Goal: Task Accomplishment & Management: Use online tool/utility

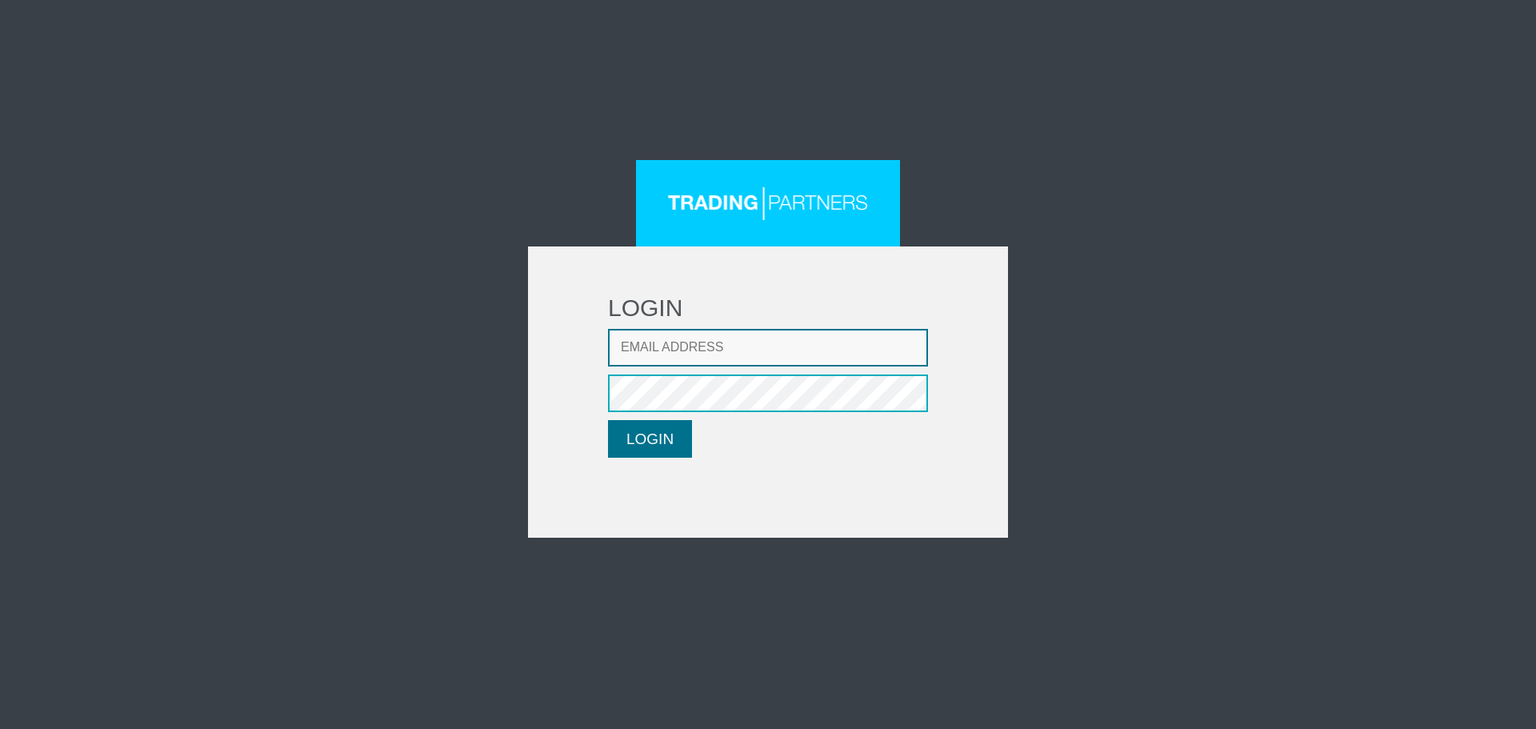
type input "[EMAIL_ADDRESS][DOMAIN_NAME]"
click at [638, 444] on button "LOGIN" at bounding box center [650, 439] width 84 height 38
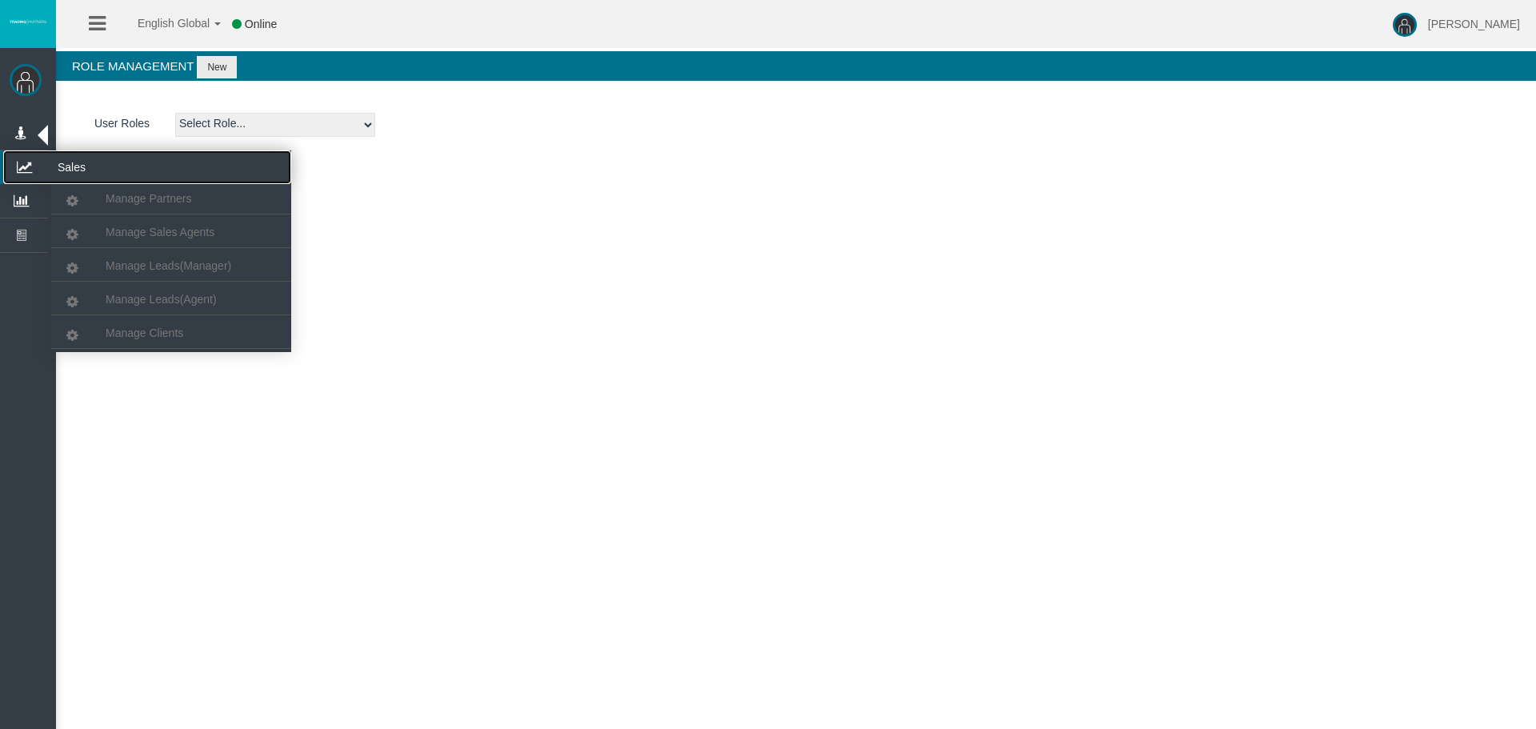
click at [26, 162] on icon at bounding box center [24, 167] width 42 height 34
click at [130, 198] on span "Manage Partners" at bounding box center [149, 198] width 86 height 13
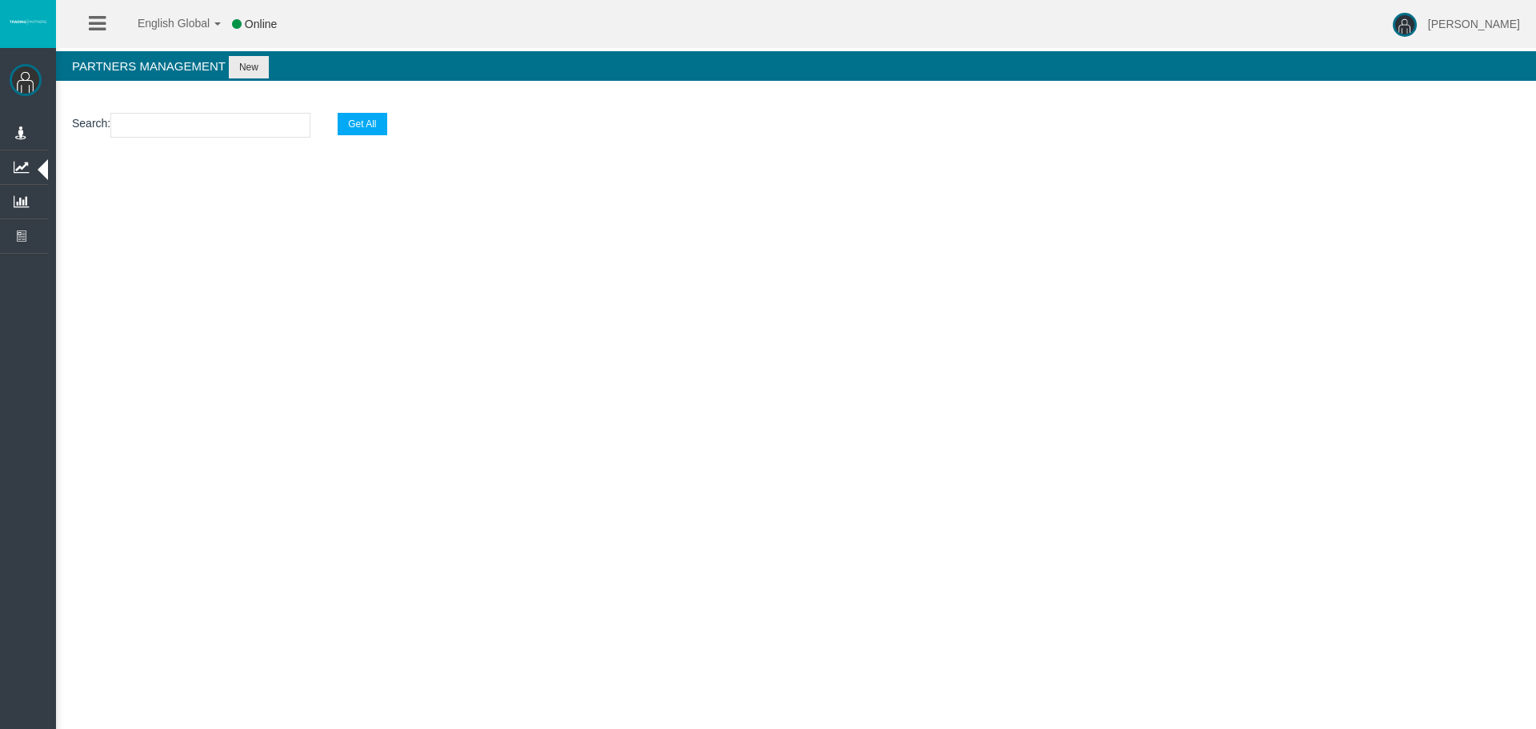
click at [190, 129] on input "text" at bounding box center [210, 125] width 200 height 25
paste input "IBy4nqt"
type input "IBy4nqt"
select select "25"
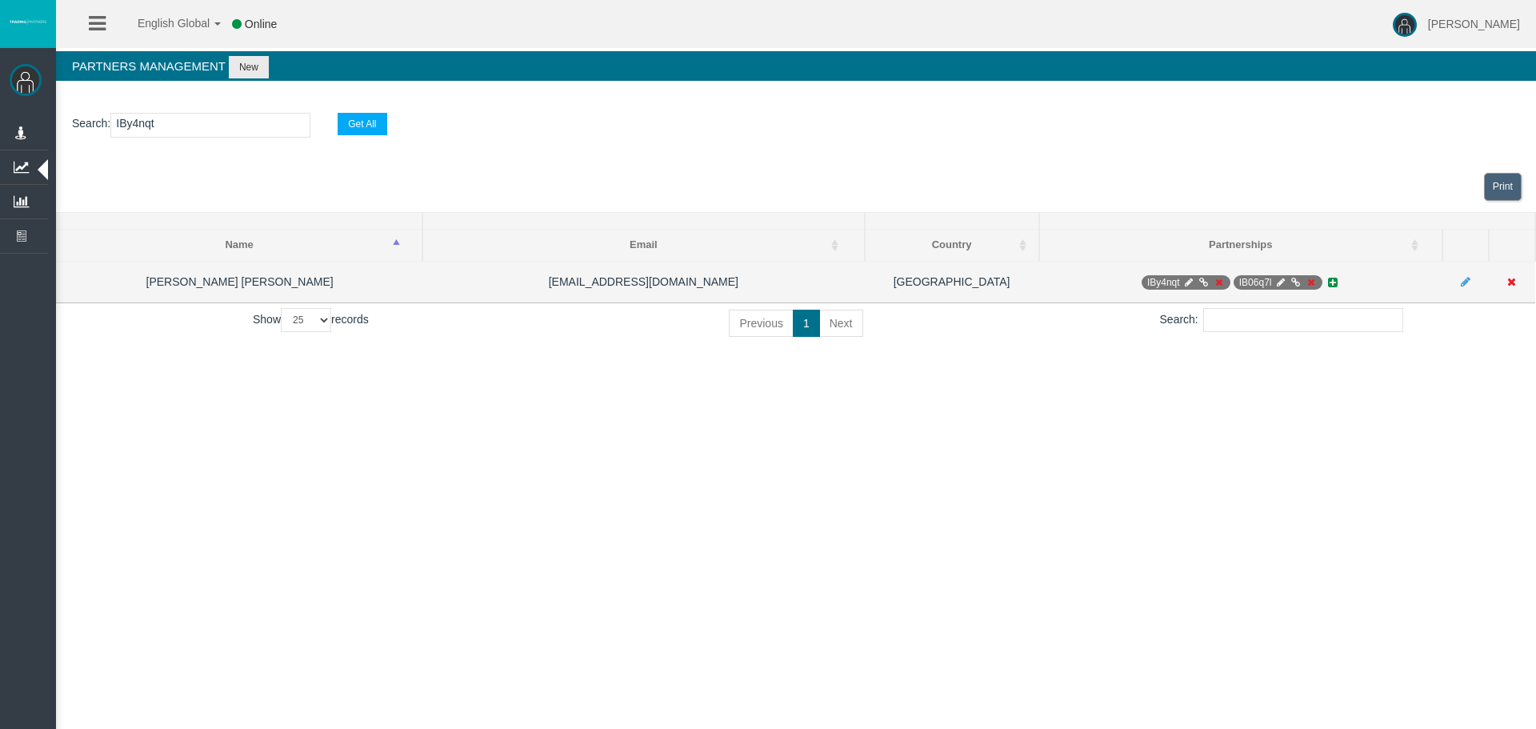
type input "IBy4nqt"
click at [1186, 283] on icon at bounding box center [1188, 283] width 12 height 10
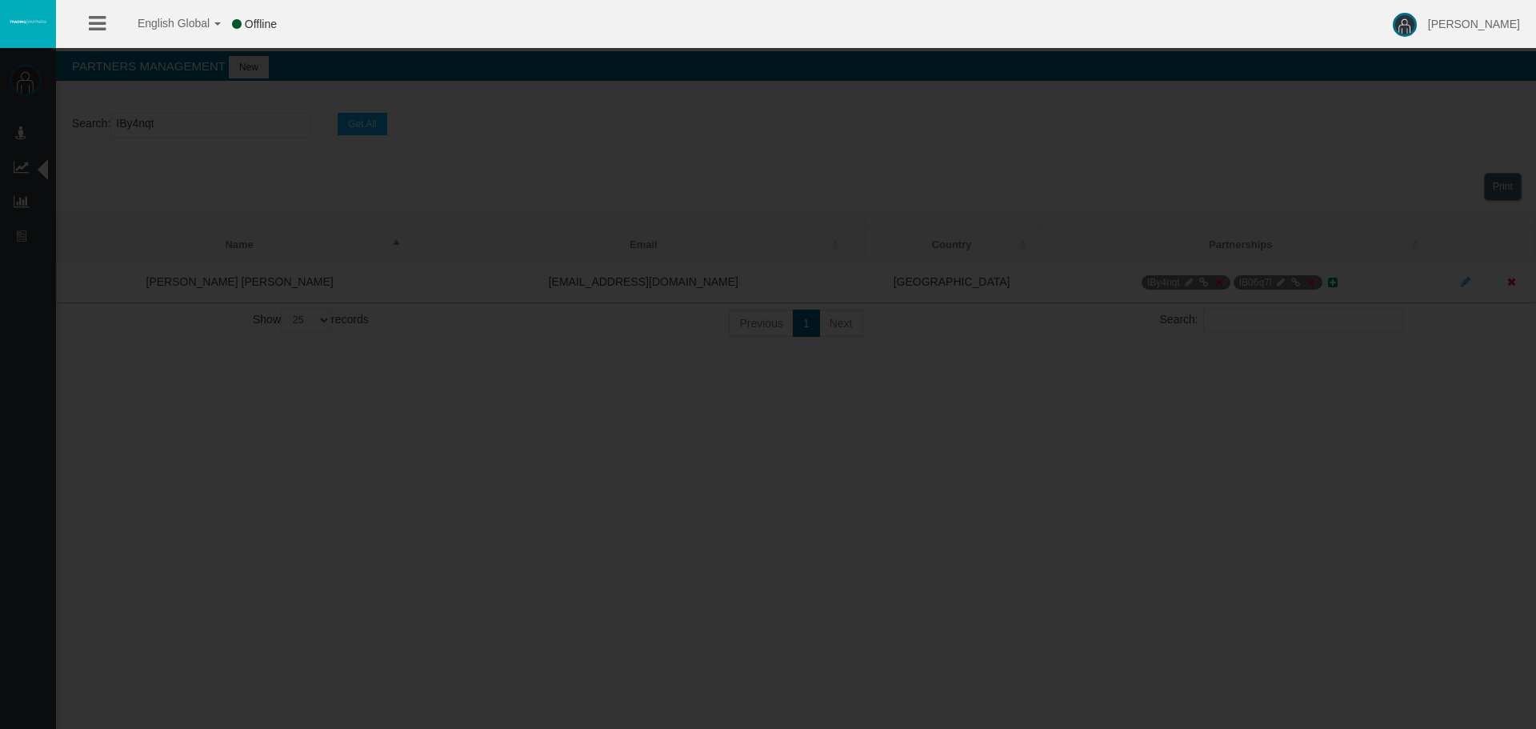
select select "1"
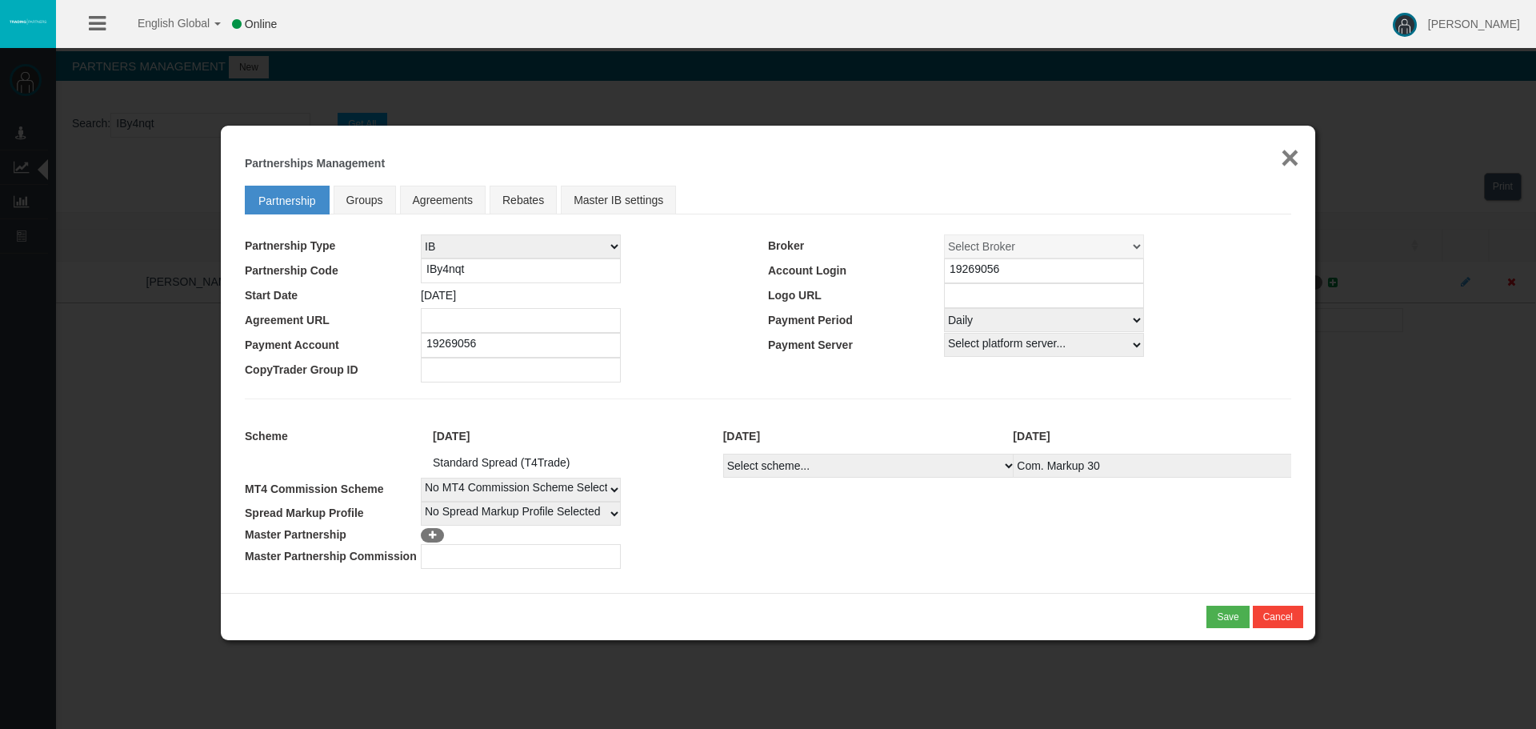
click at [1287, 157] on button "×" at bounding box center [1289, 158] width 18 height 32
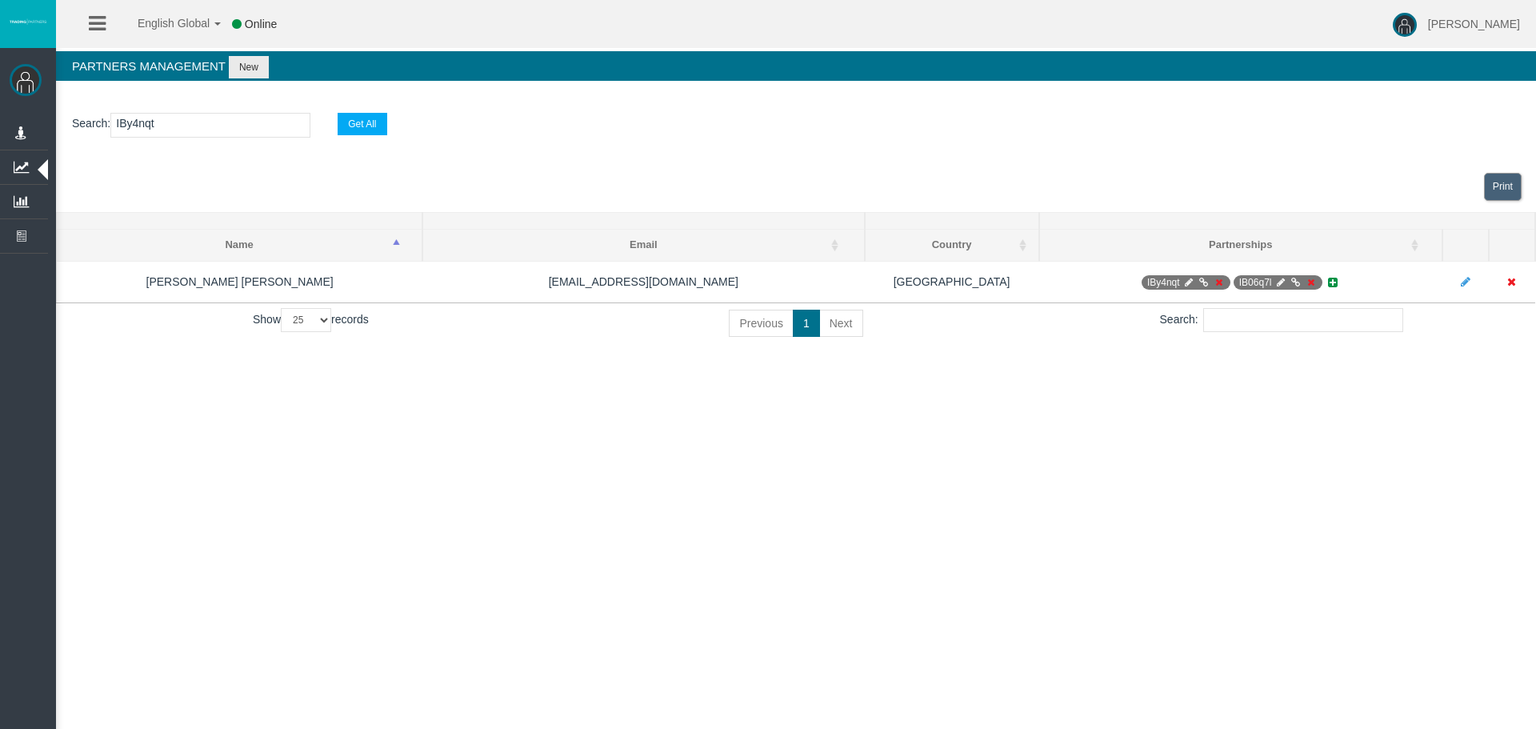
click at [129, 122] on input "IBy4nqt" at bounding box center [210, 125] width 200 height 25
paste input "8l0h"
type input "IB8l0ht"
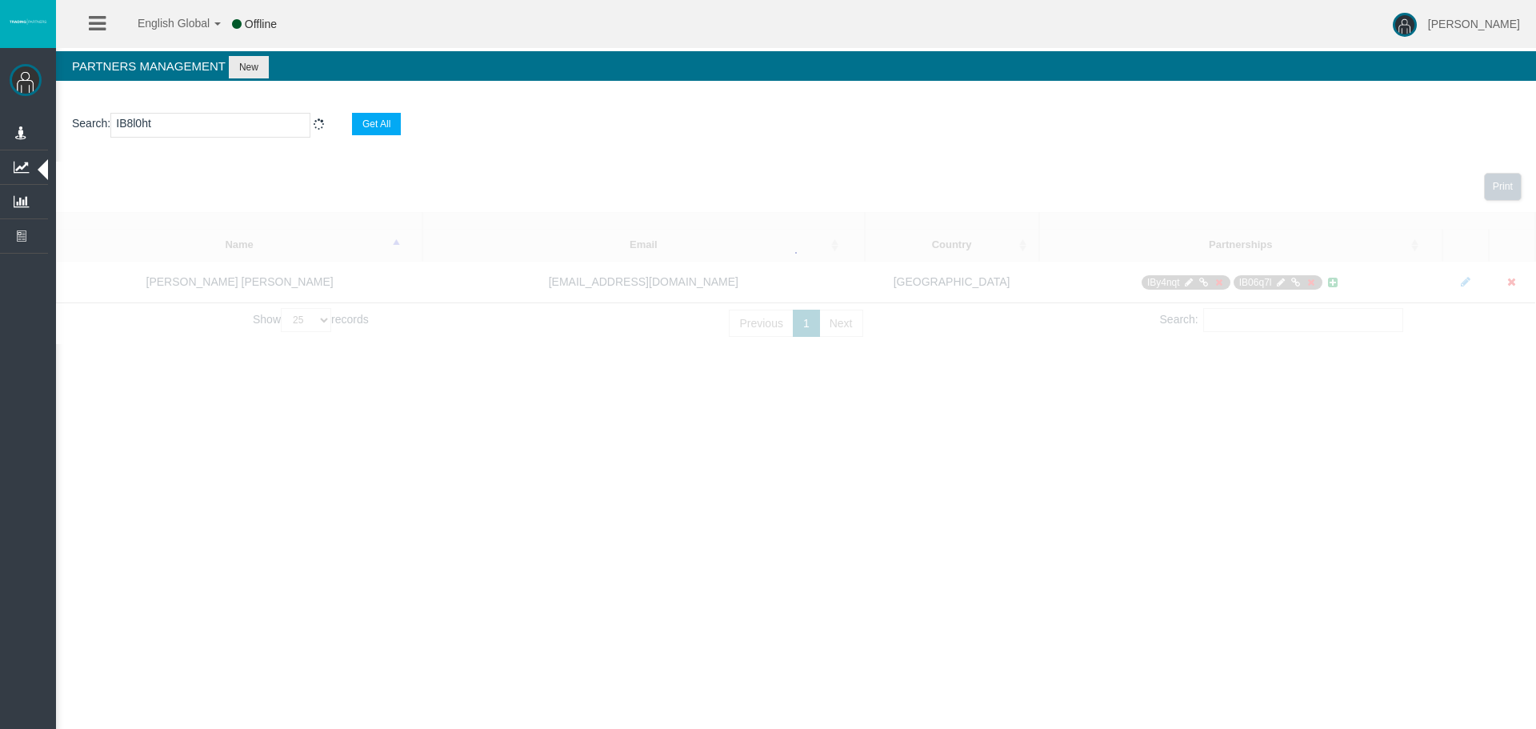
select select "25"
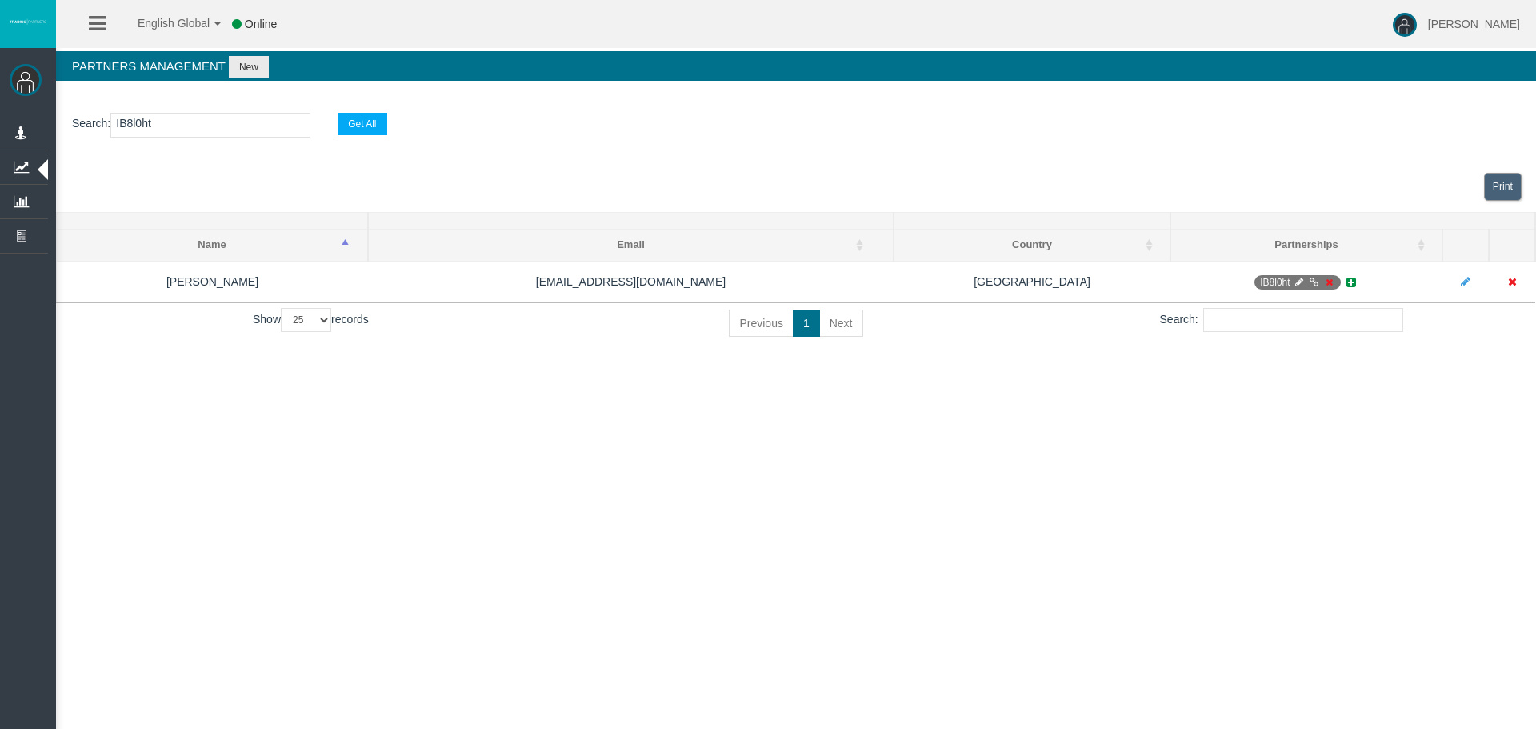
type input "IB8l0ht"
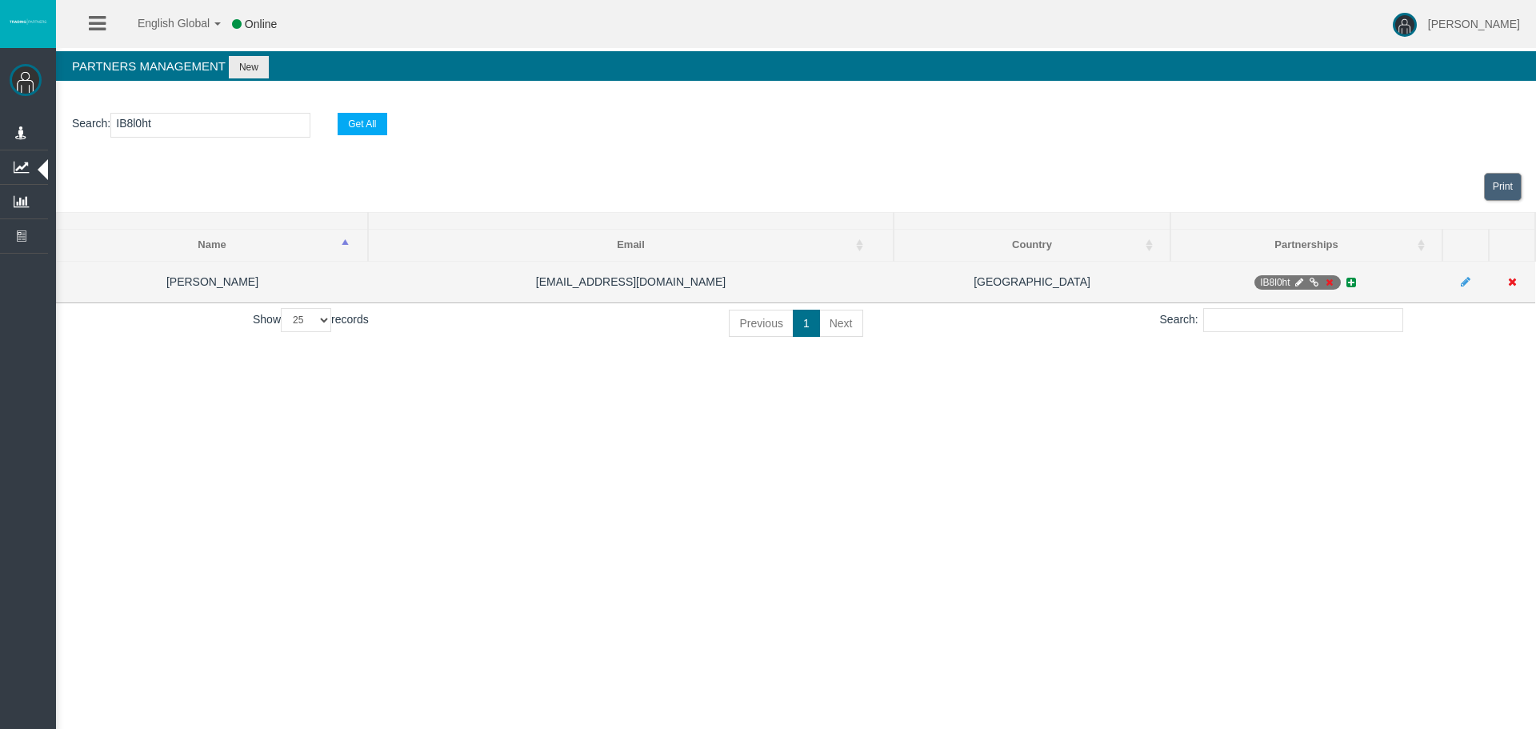
click at [1296, 283] on icon at bounding box center [1298, 283] width 12 height 10
select select "0"
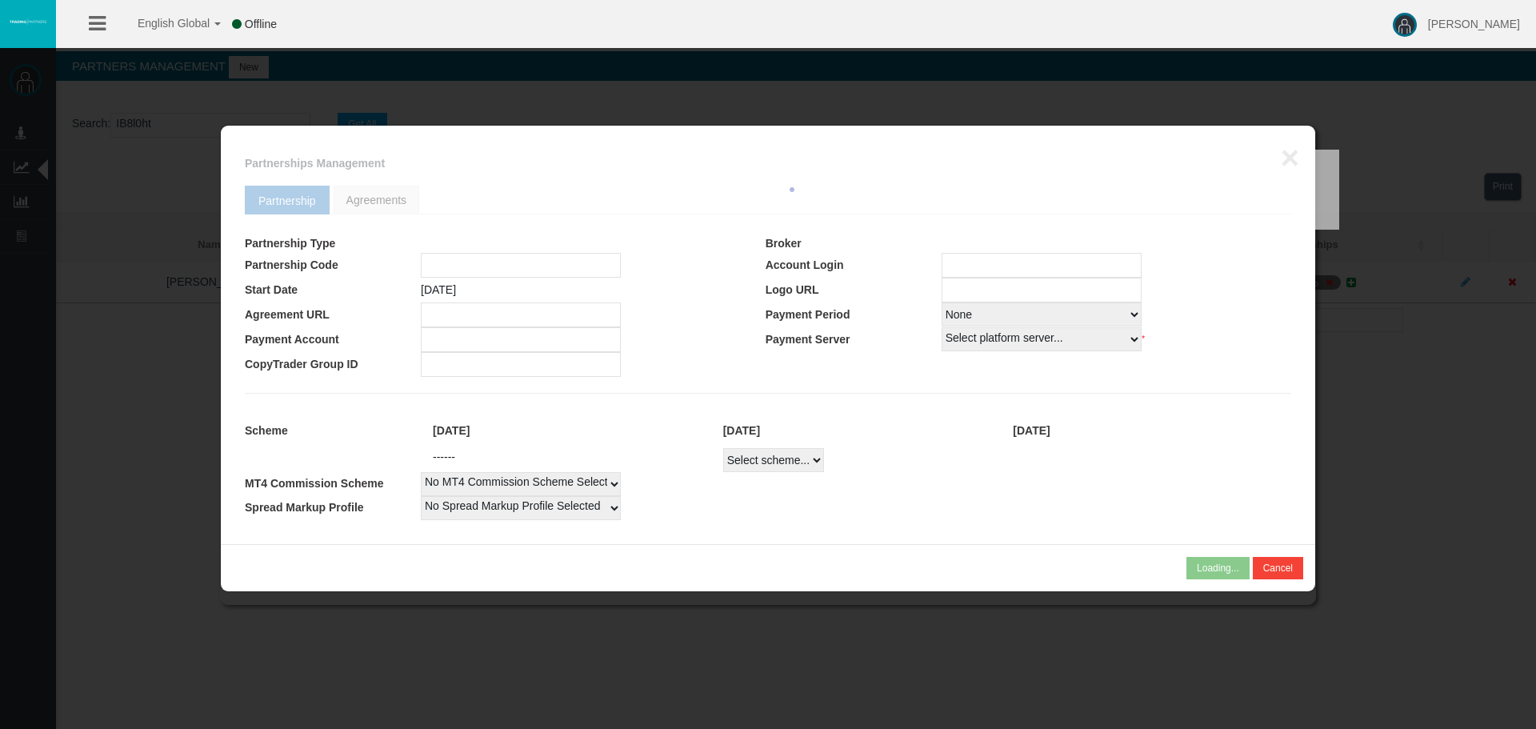
type input "IB8l0ht"
type input "19269361"
select select "1"
type input "19269361"
select select "1"
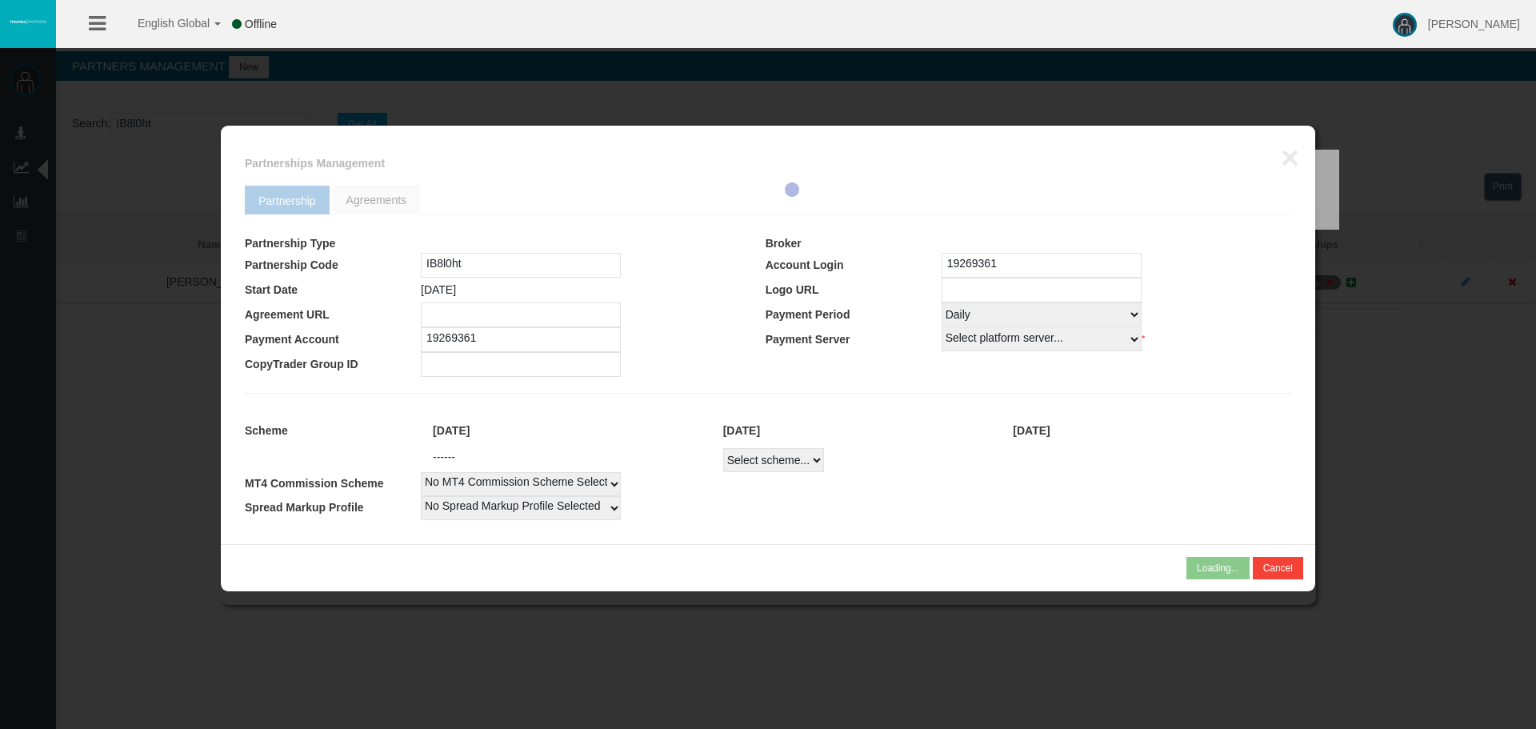
select select
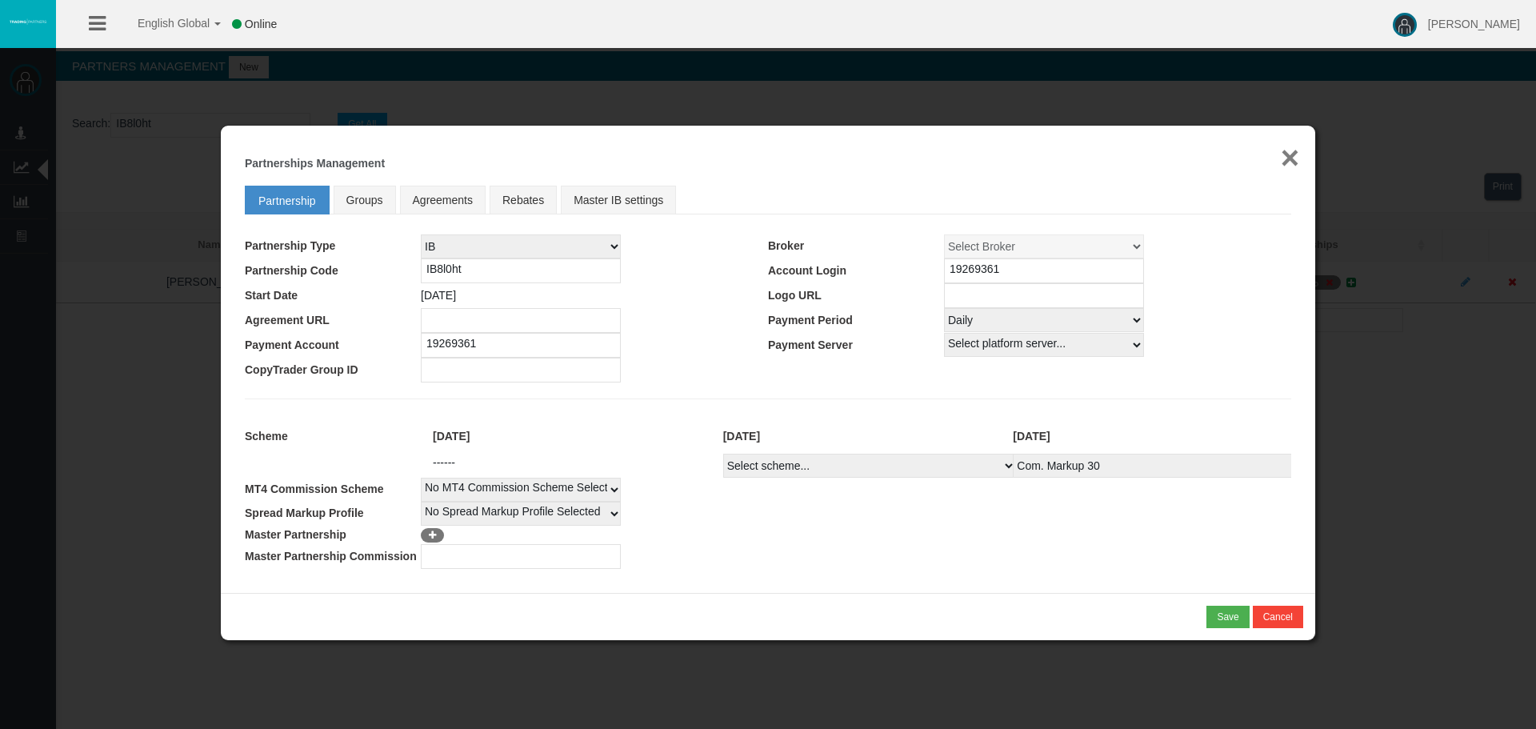
click at [1290, 158] on button "×" at bounding box center [1289, 158] width 18 height 32
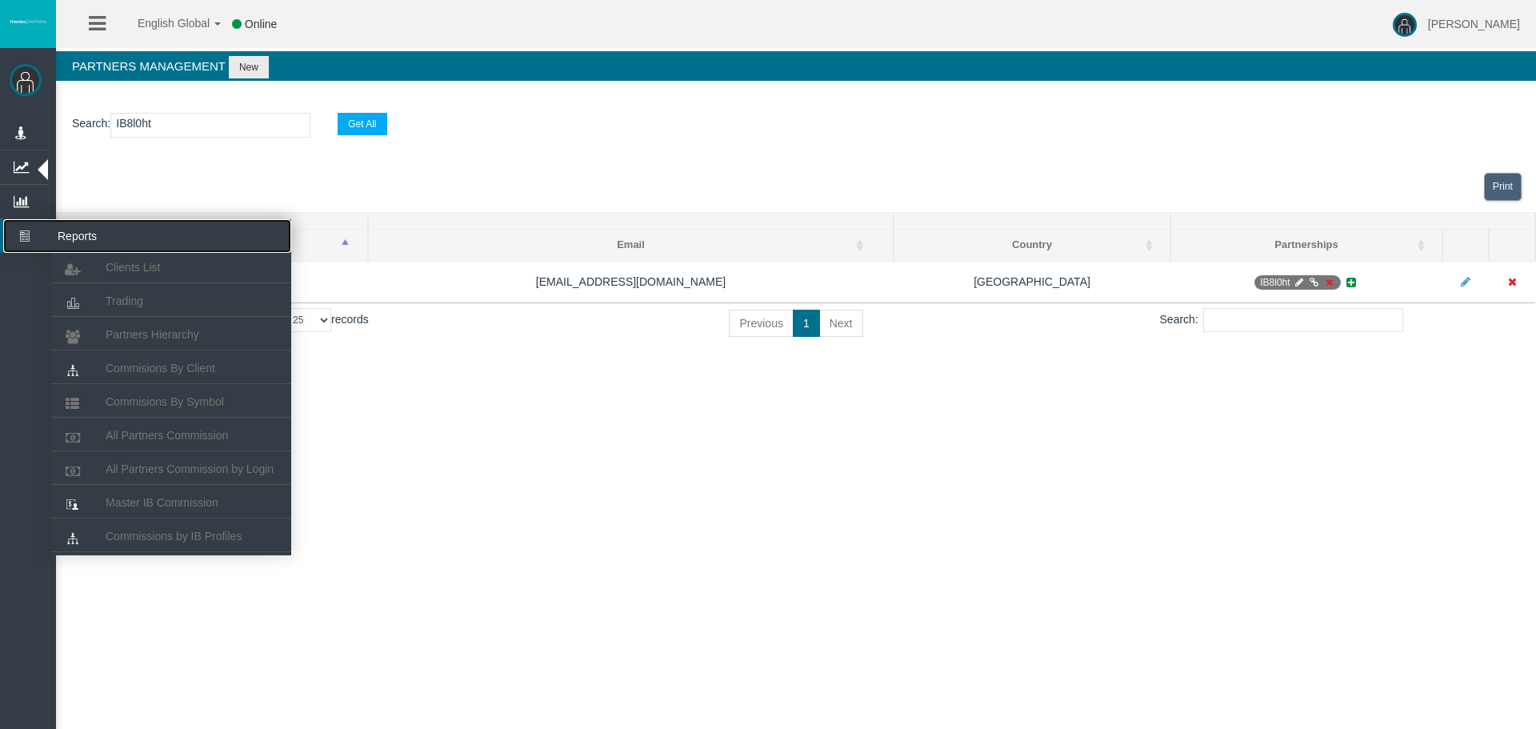
click at [39, 231] on icon at bounding box center [24, 236] width 42 height 34
click at [158, 370] on span "Commisions By Client" at bounding box center [161, 368] width 110 height 13
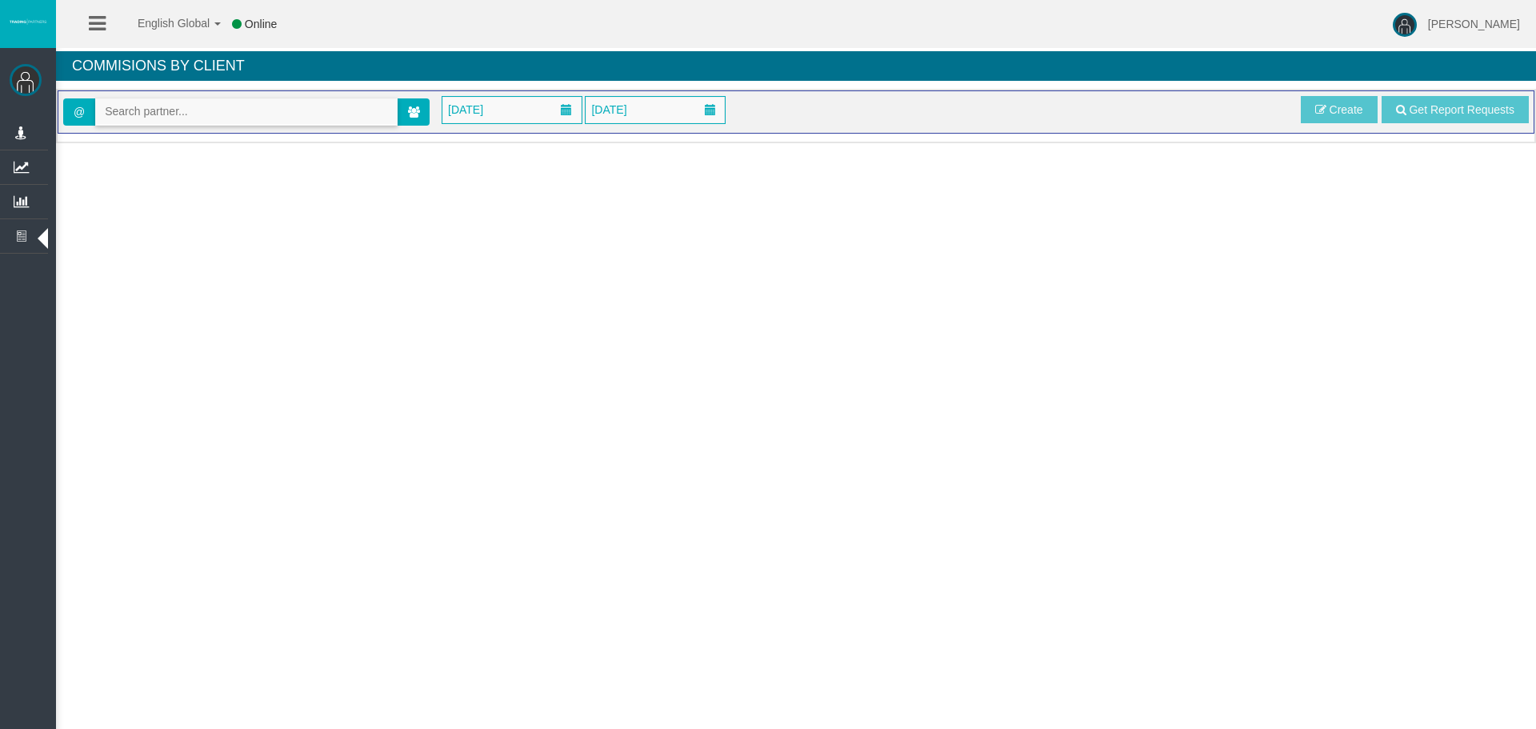
click at [174, 120] on input "text" at bounding box center [246, 111] width 301 height 25
paste input "IB8l0ht"
click at [143, 135] on span "[36661] Perks Mitchell Lee" at bounding box center [171, 139] width 133 height 13
type input "MorrisBradley9445@outlook.com"
click at [488, 111] on span "January 2025" at bounding box center [465, 109] width 45 height 22
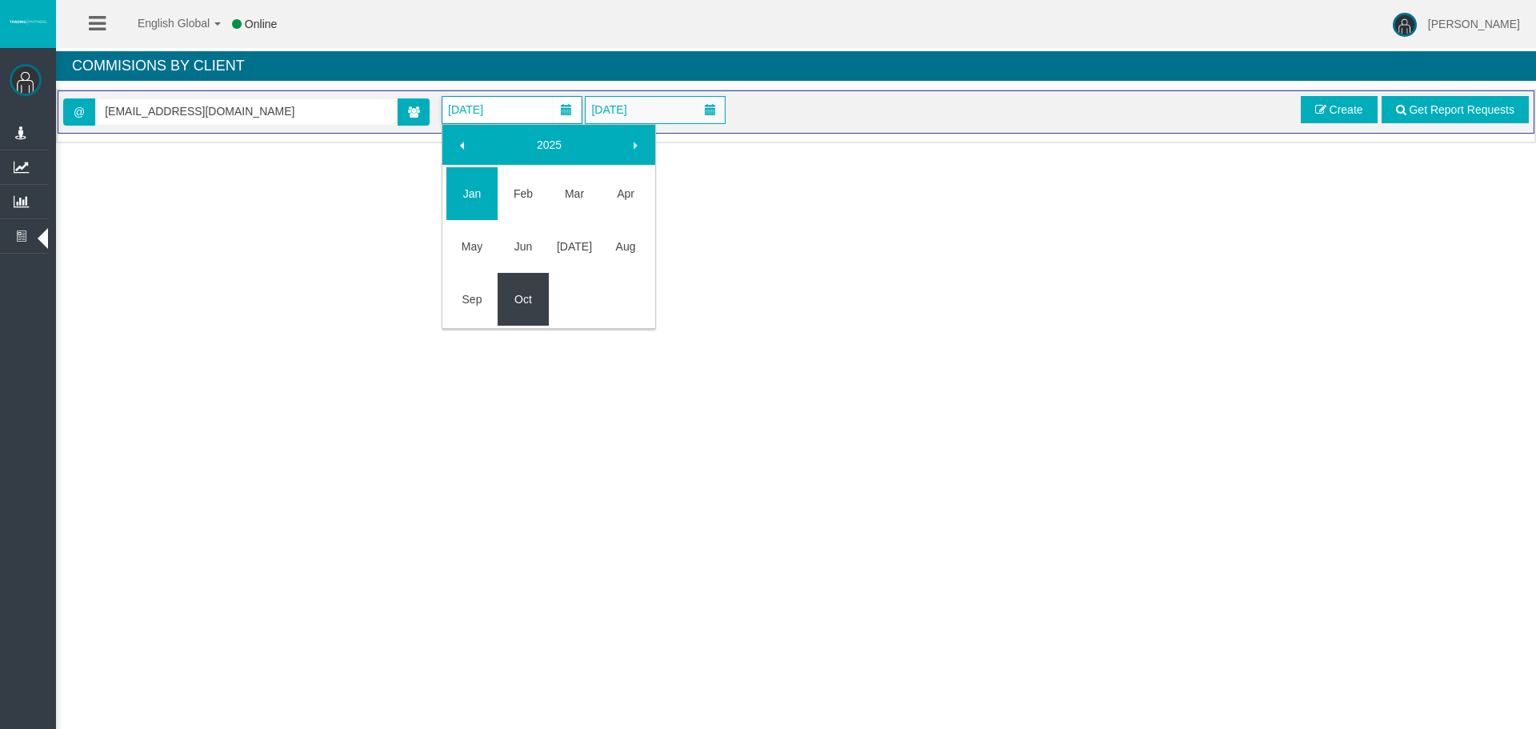
click at [531, 309] on link "Oct" at bounding box center [522, 299] width 51 height 29
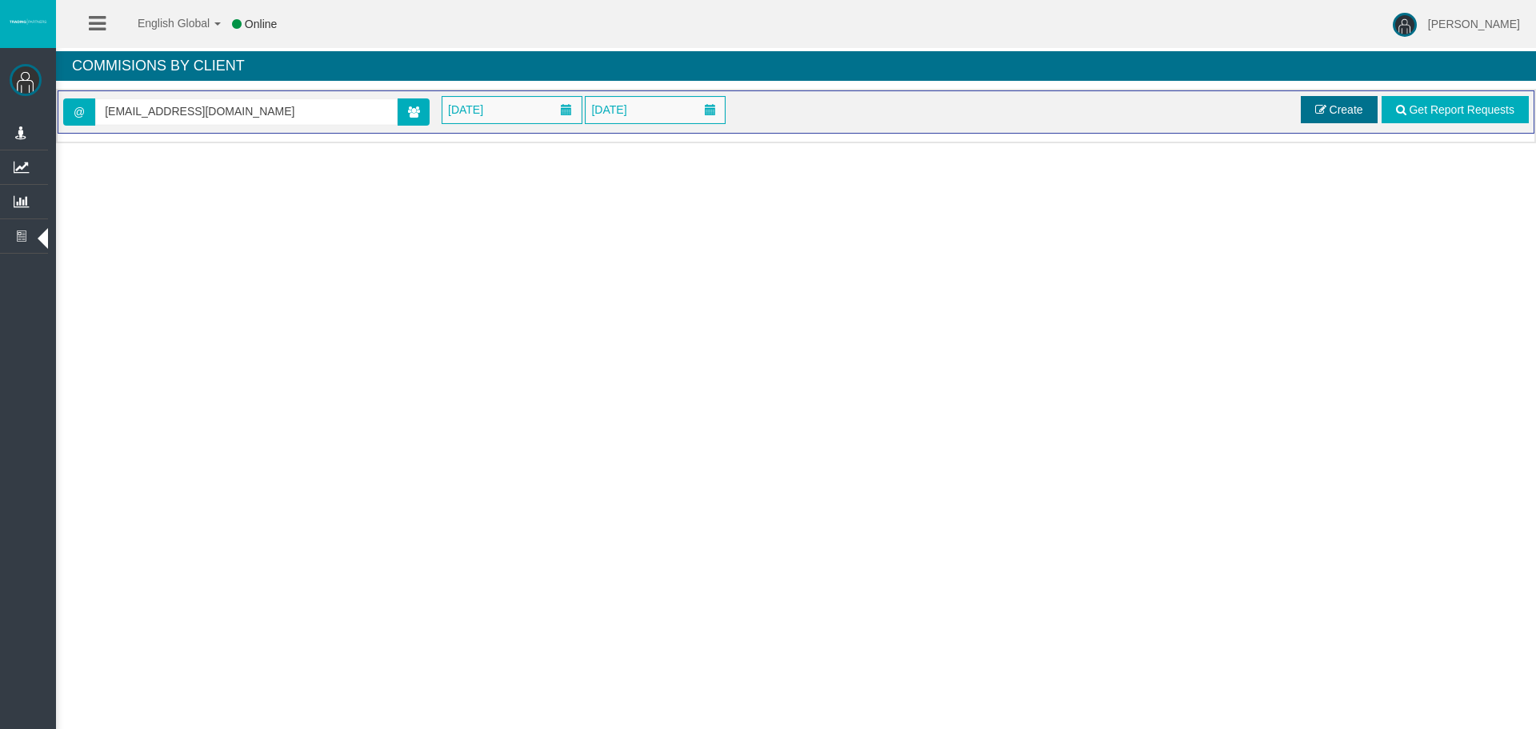
click at [1339, 110] on span "Create" at bounding box center [1346, 109] width 34 height 13
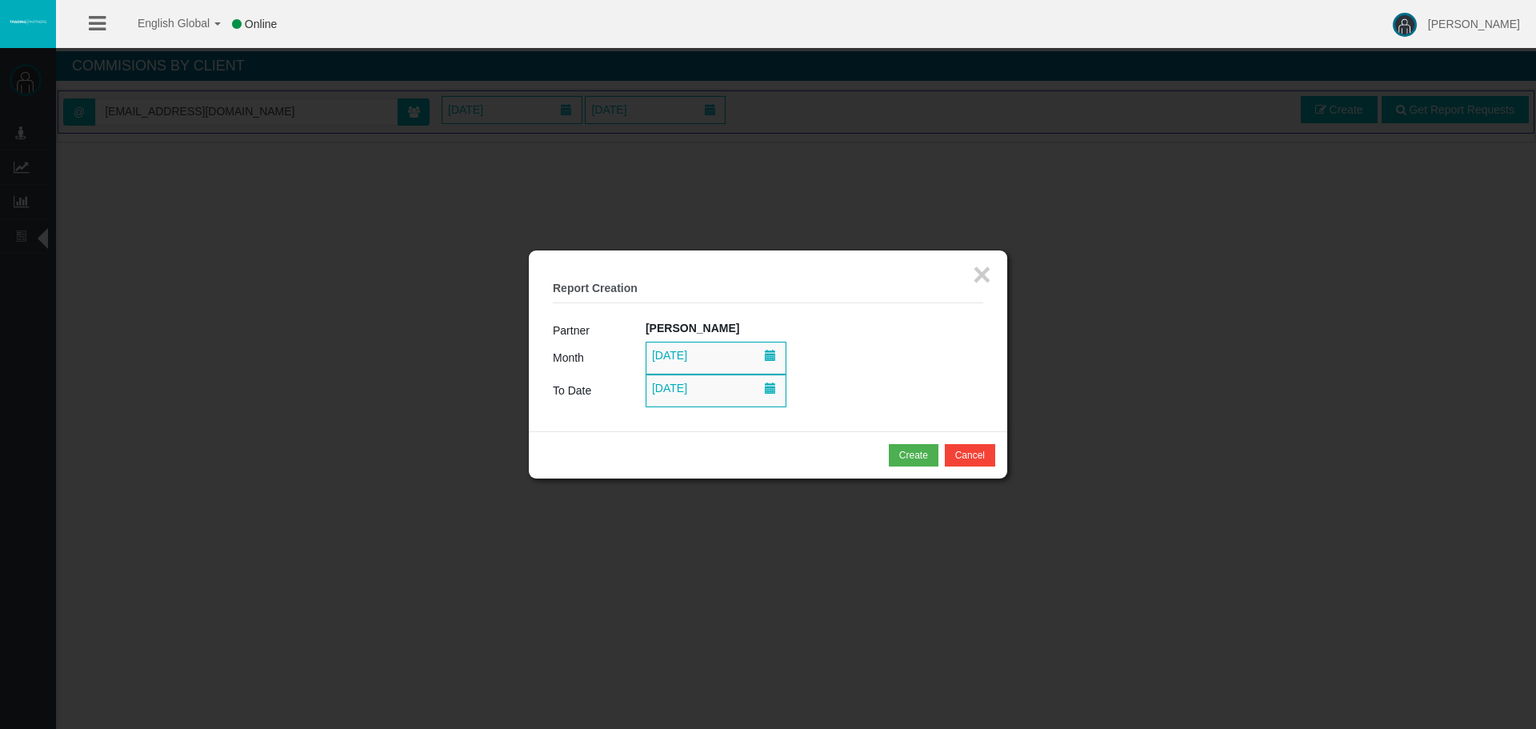
click at [660, 361] on span "01/10/2025" at bounding box center [669, 355] width 45 height 22
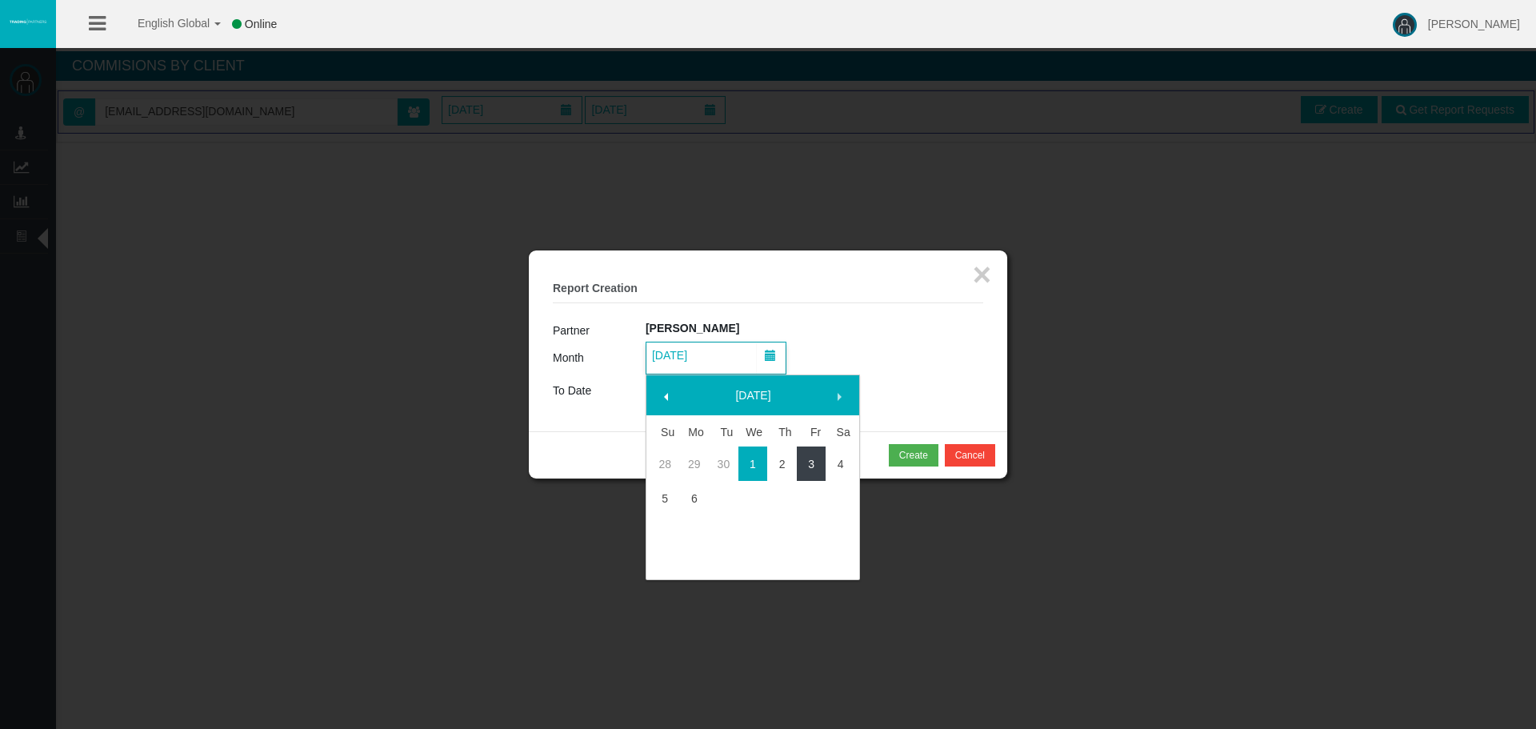
click at [813, 468] on link "3" at bounding box center [812, 463] width 30 height 29
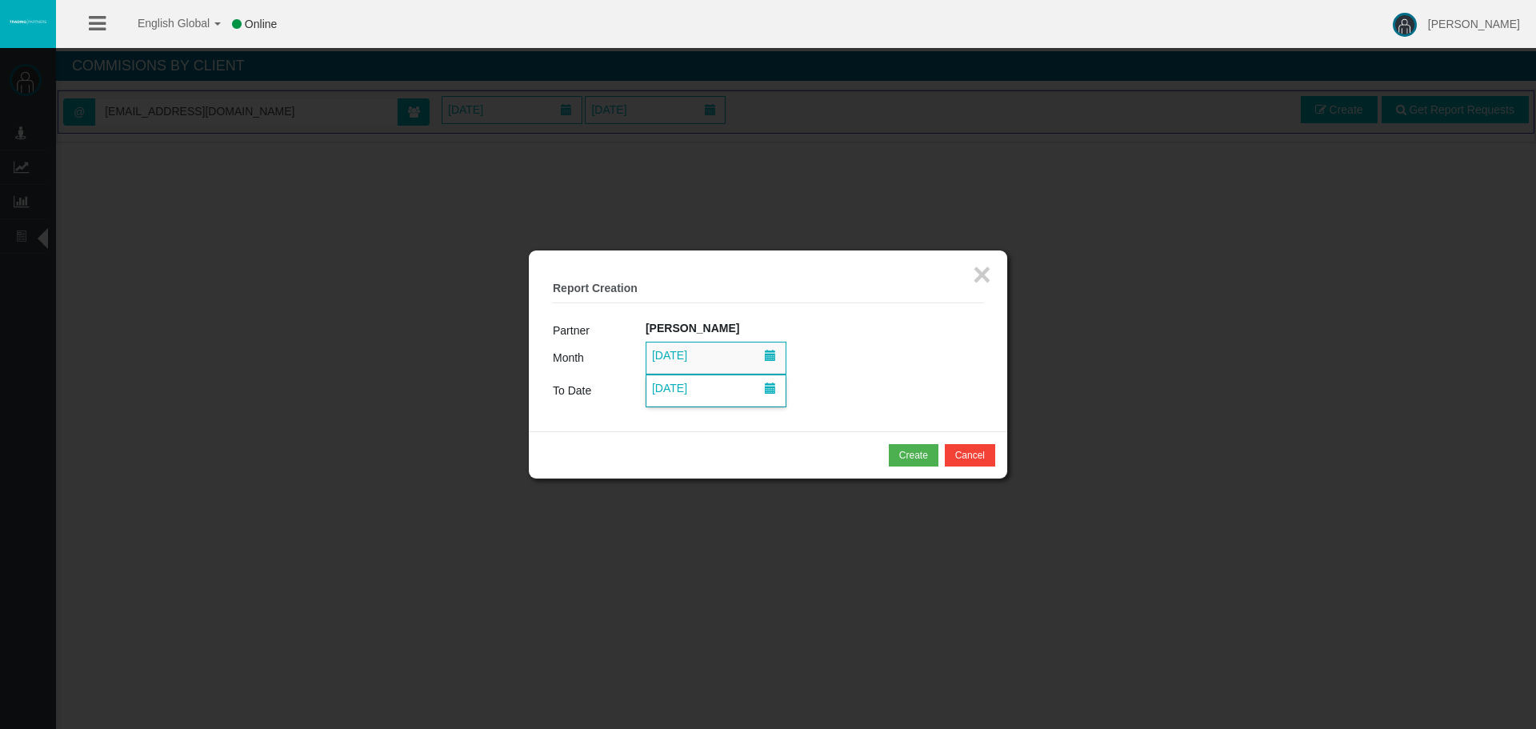
click at [713, 390] on span "06/10/2025" at bounding box center [715, 390] width 139 height 31
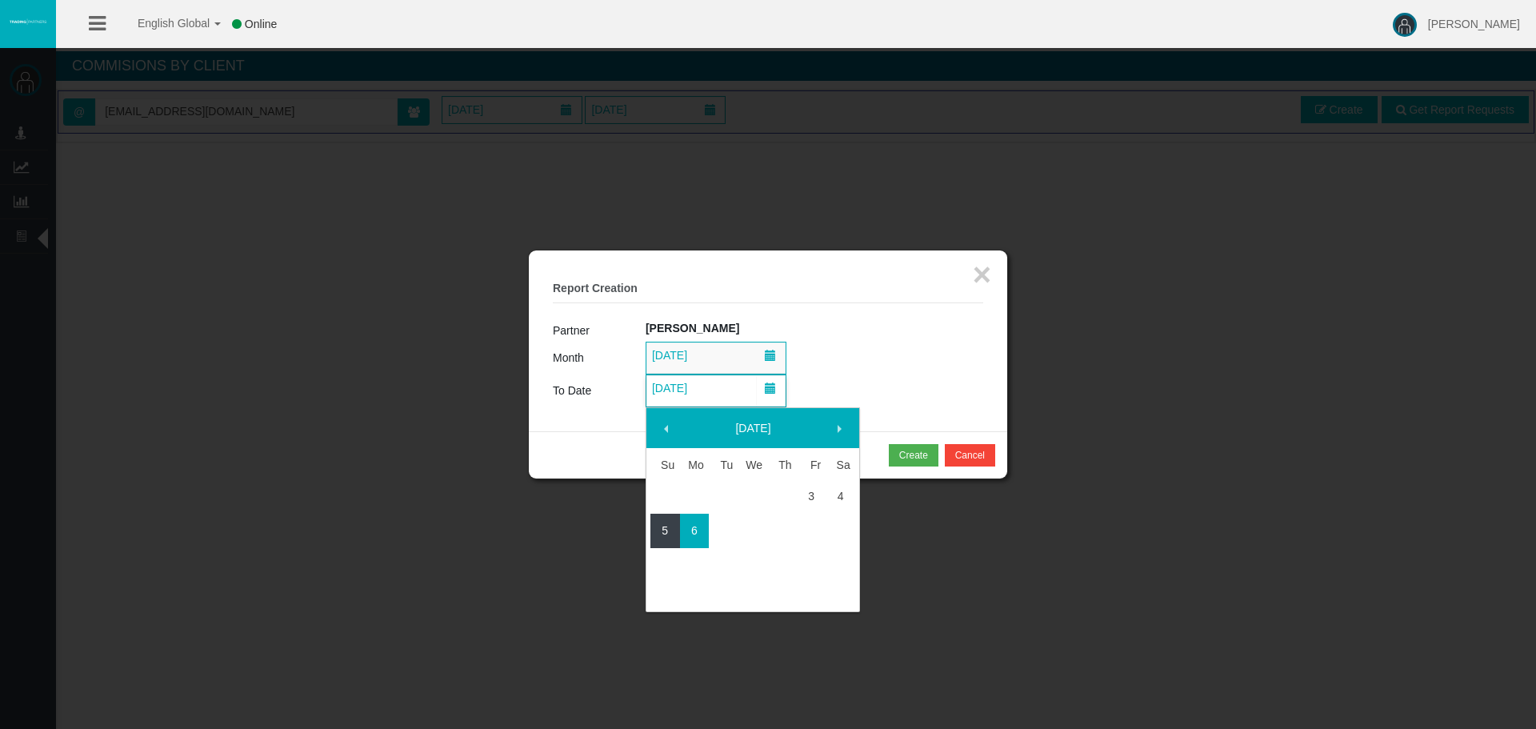
click at [668, 539] on link "5" at bounding box center [665, 530] width 30 height 29
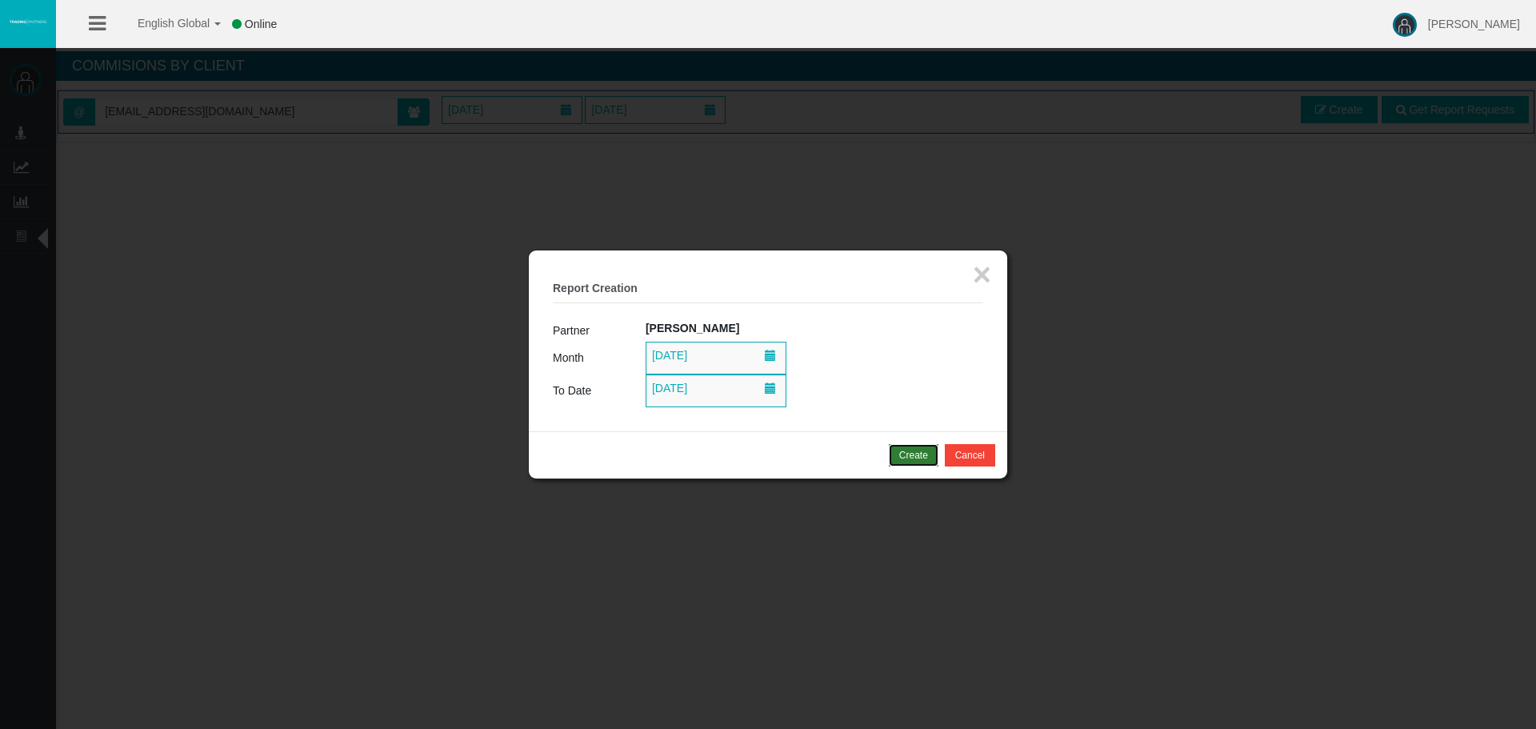
click at [911, 461] on div "Create" at bounding box center [913, 455] width 29 height 14
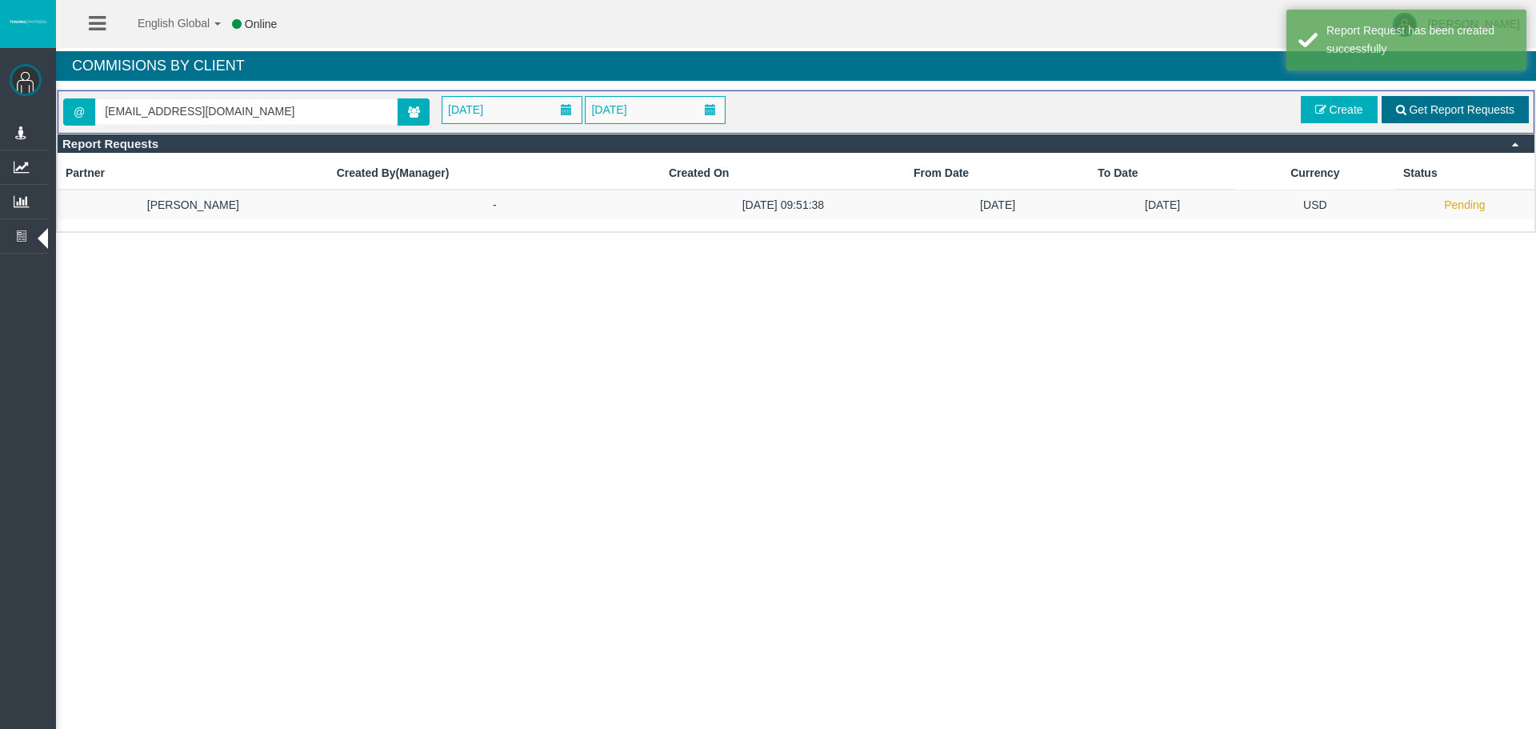
click at [1425, 103] on span "Get Report Requests" at bounding box center [1461, 109] width 106 height 13
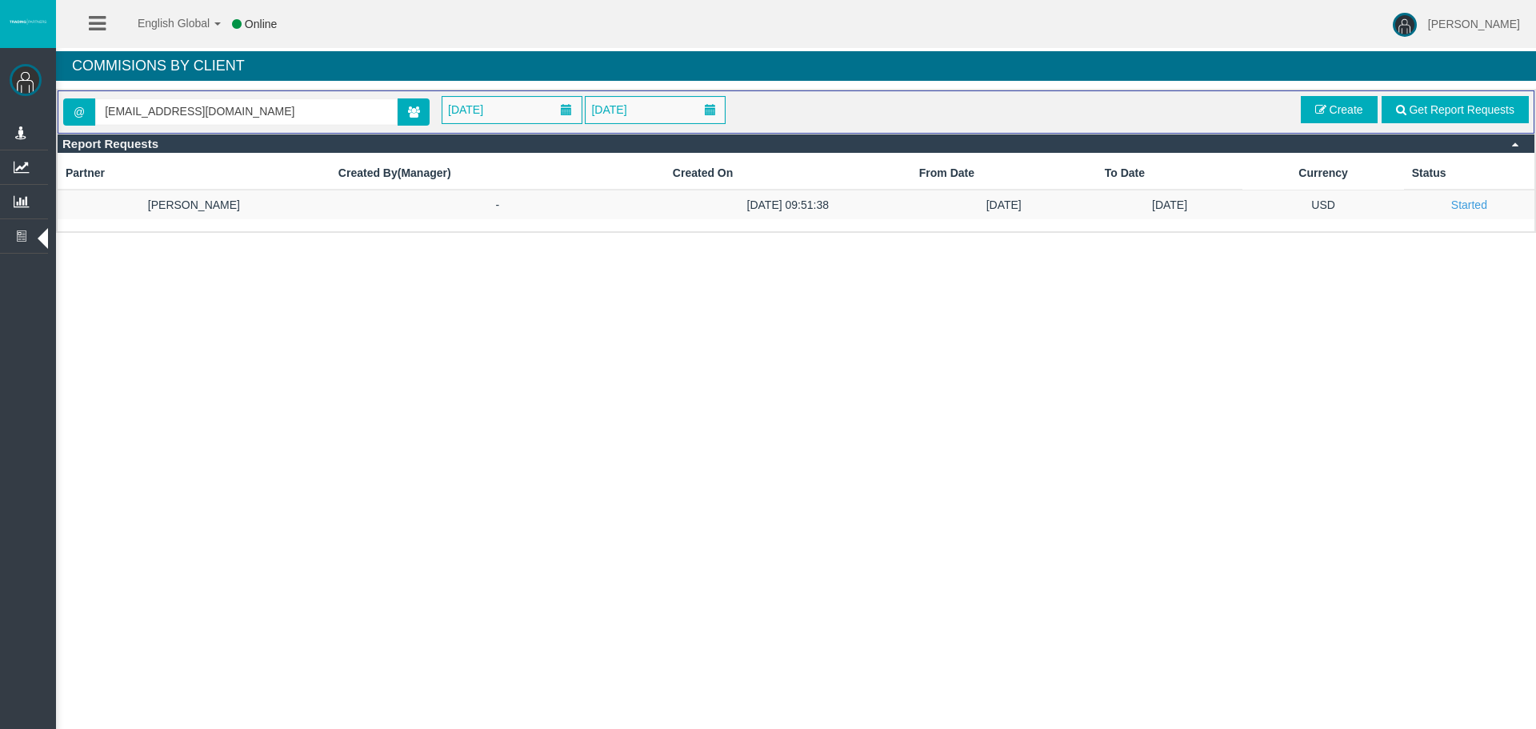
drag, startPoint x: 625, startPoint y: 435, endPoint x: 881, endPoint y: 365, distance: 265.4
click at [632, 435] on div "English Global 简体中文 English Global 日本語 한국어 Online Chrystalla Rousou Help Log Ou…" at bounding box center [768, 364] width 1536 height 729
click at [497, 350] on div "English Global 简体中文 English Global 日本語 한국어 Online Chrystalla Rousou Help Log Ou…" at bounding box center [768, 364] width 1536 height 729
click at [653, 471] on div "English Global 简体中文 English Global 日本語 한국어 Online Chrystalla Rousou Help Log Ou…" at bounding box center [768, 364] width 1536 height 729
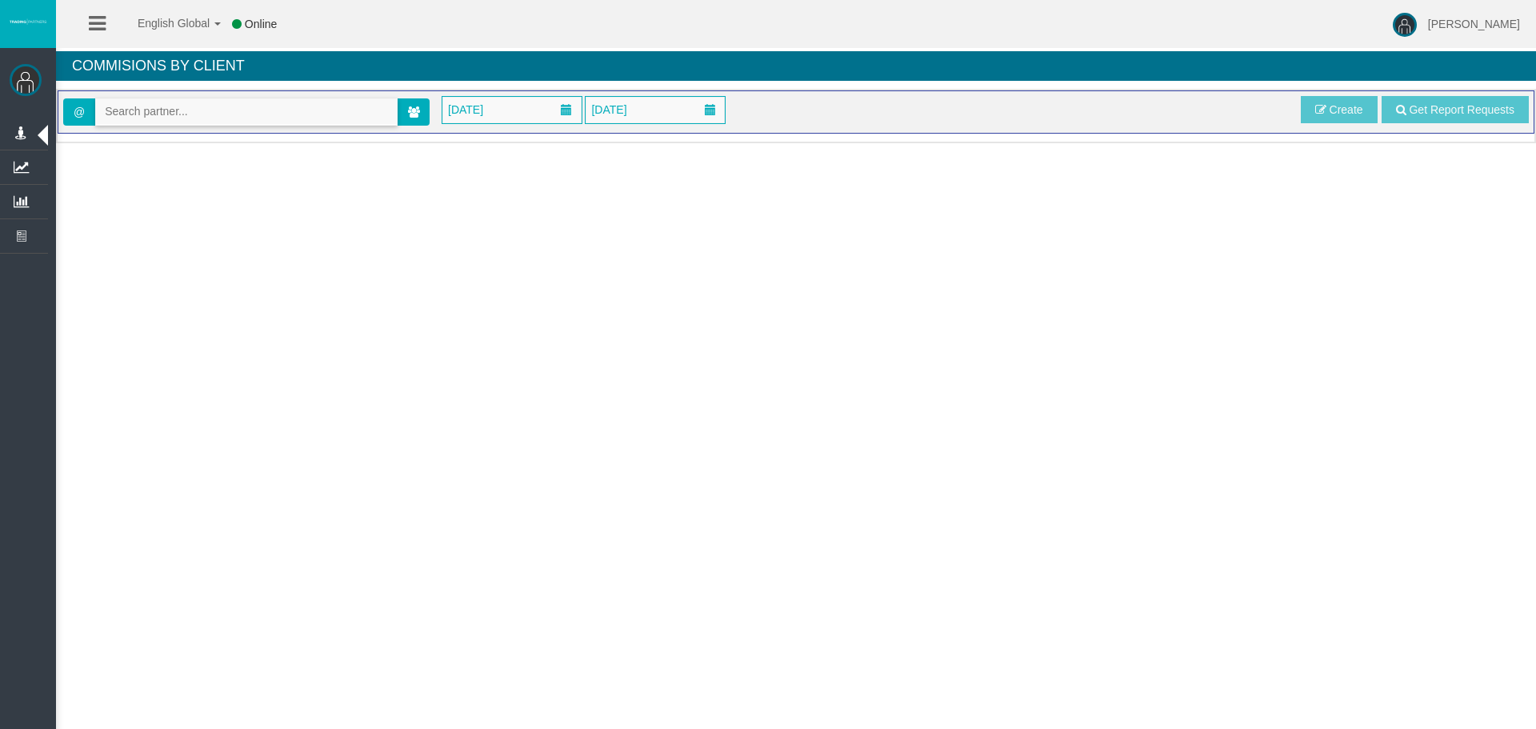
click at [126, 105] on input "text" at bounding box center [246, 111] width 301 height 25
paste input "IB8l0ht"
click at [152, 138] on span "[36661] Perks Mitchell Lee" at bounding box center [171, 139] width 133 height 13
type input "MorrisBradley9445@outlook.com"
click at [528, 102] on span "January 2025" at bounding box center [511, 110] width 139 height 26
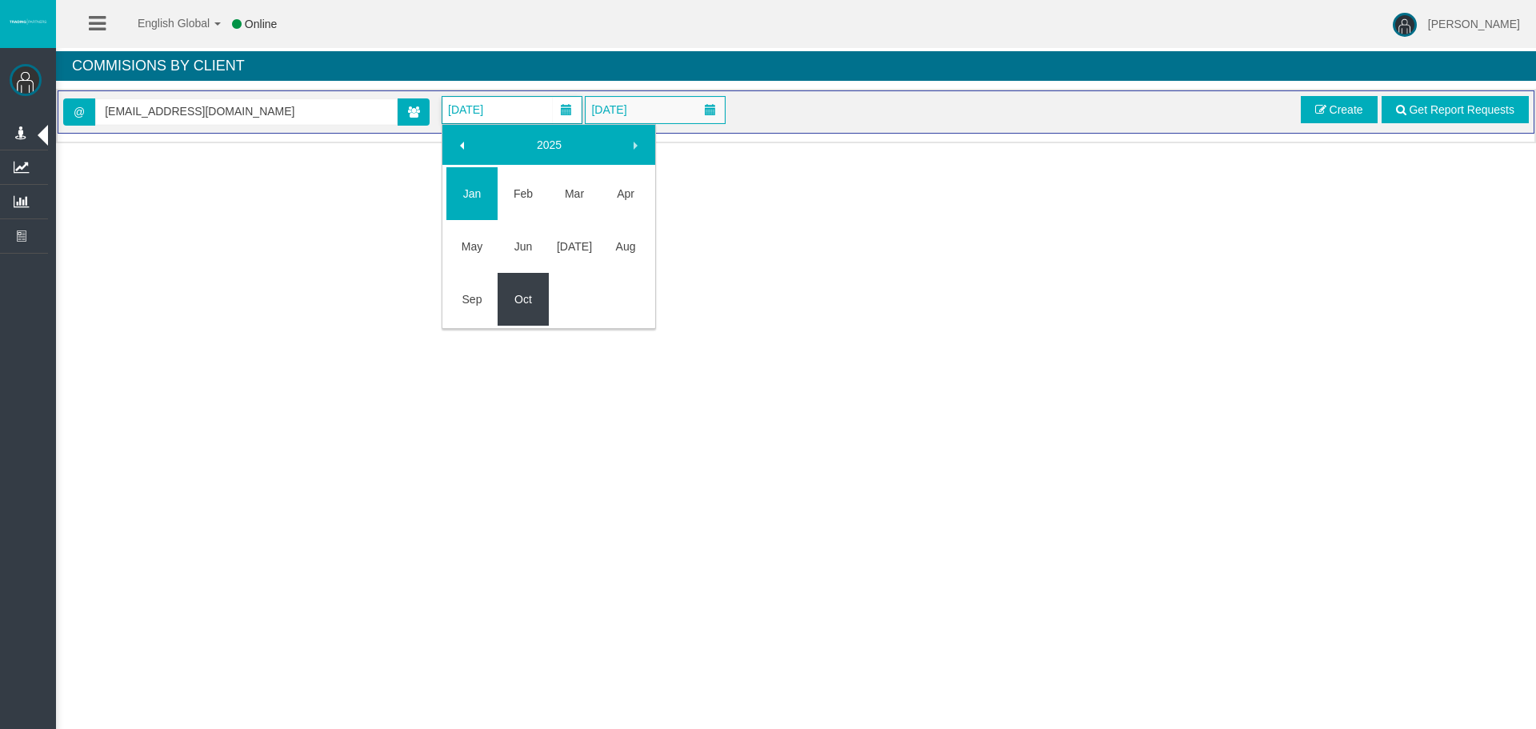
click at [511, 293] on link "Oct" at bounding box center [522, 299] width 51 height 29
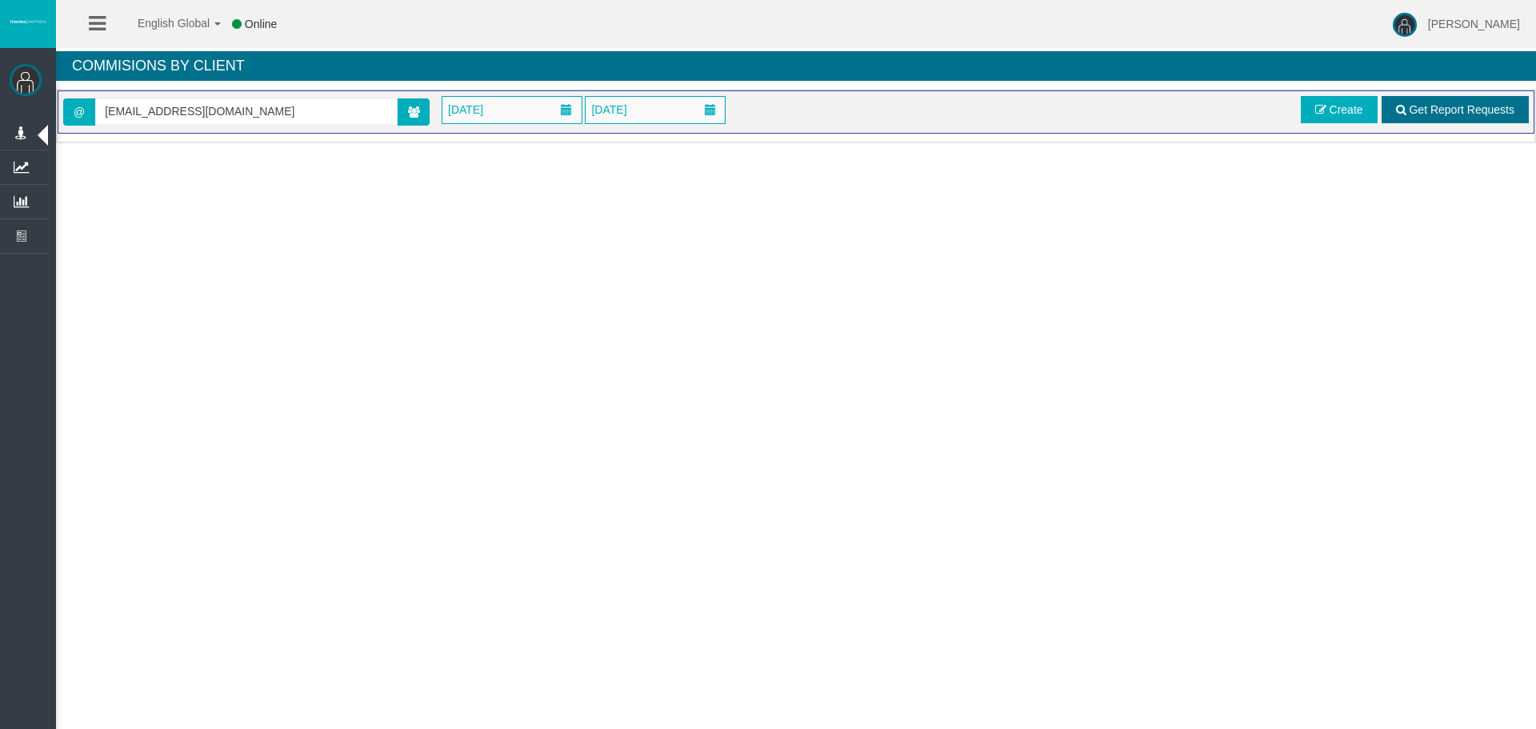
click at [1398, 100] on link "Get Report Requests" at bounding box center [1454, 109] width 147 height 27
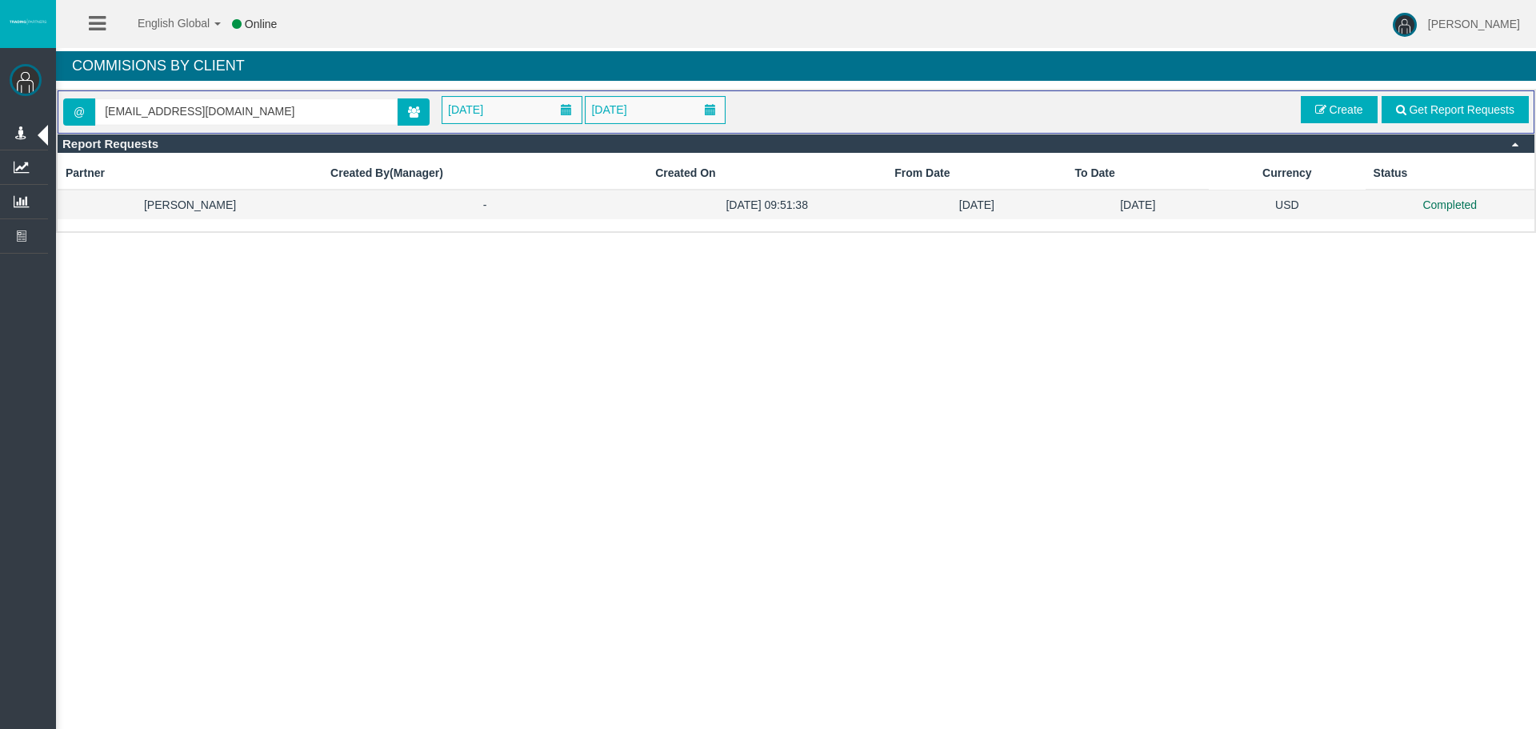
click at [1097, 197] on td "05/10/2025" at bounding box center [1138, 205] width 142 height 30
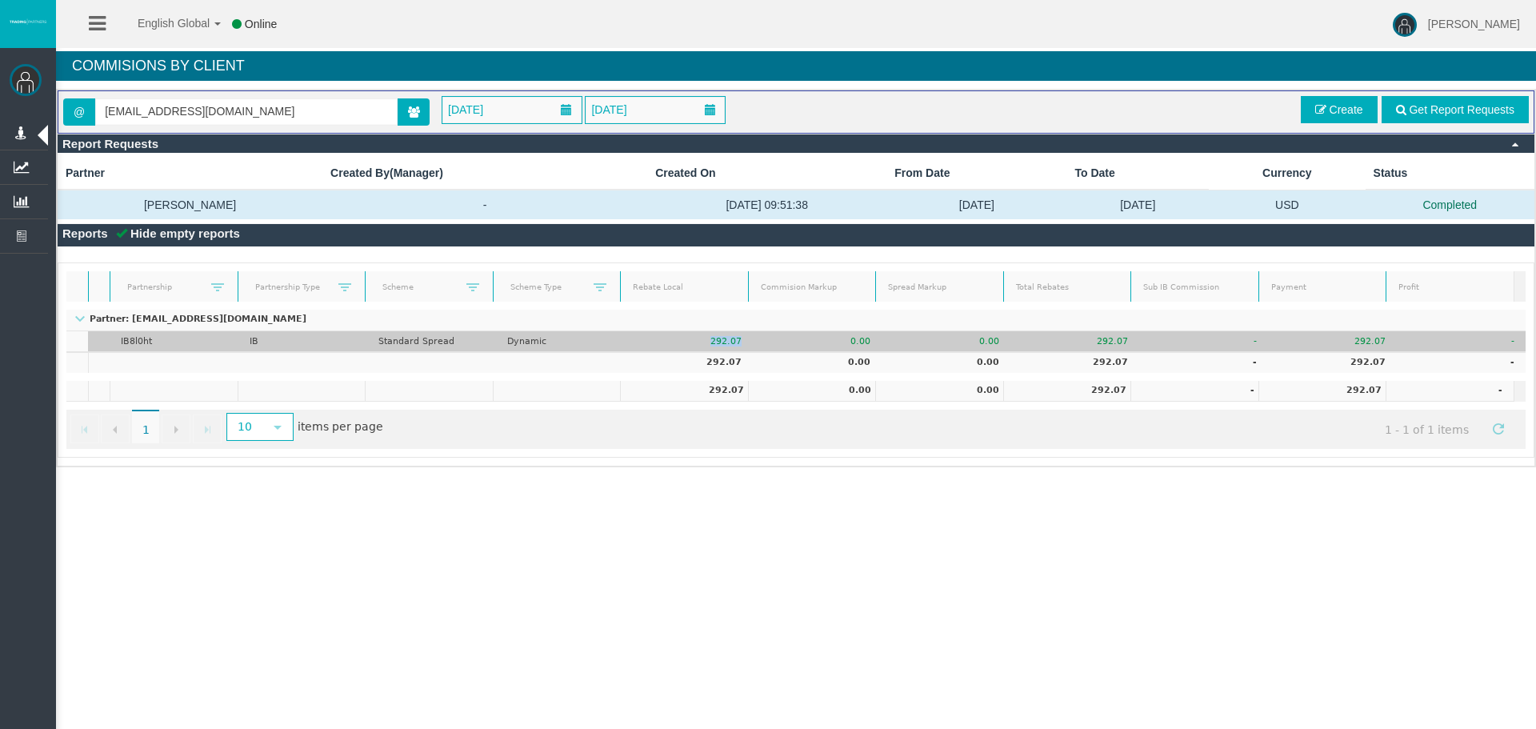
drag, startPoint x: 768, startPoint y: 338, endPoint x: 704, endPoint y: 338, distance: 64.0
click at [704, 338] on tr "MorrisBradley9445@outlook.com IB8l0ht IB Standard Spread Dynamic 292.07 0.00 0.…" at bounding box center [795, 341] width 1459 height 21
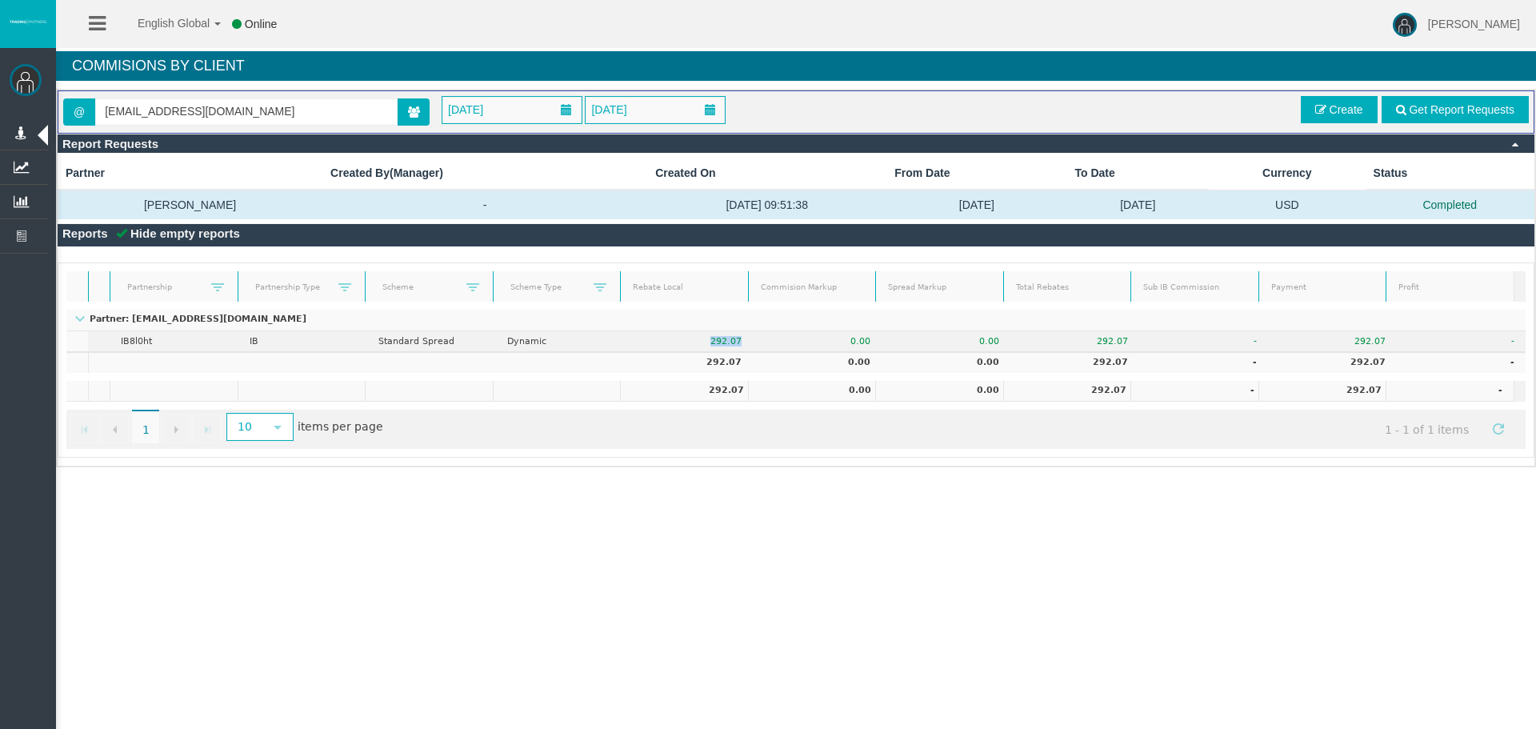
copy td "292.07"
